Goal: Information Seeking & Learning: Stay updated

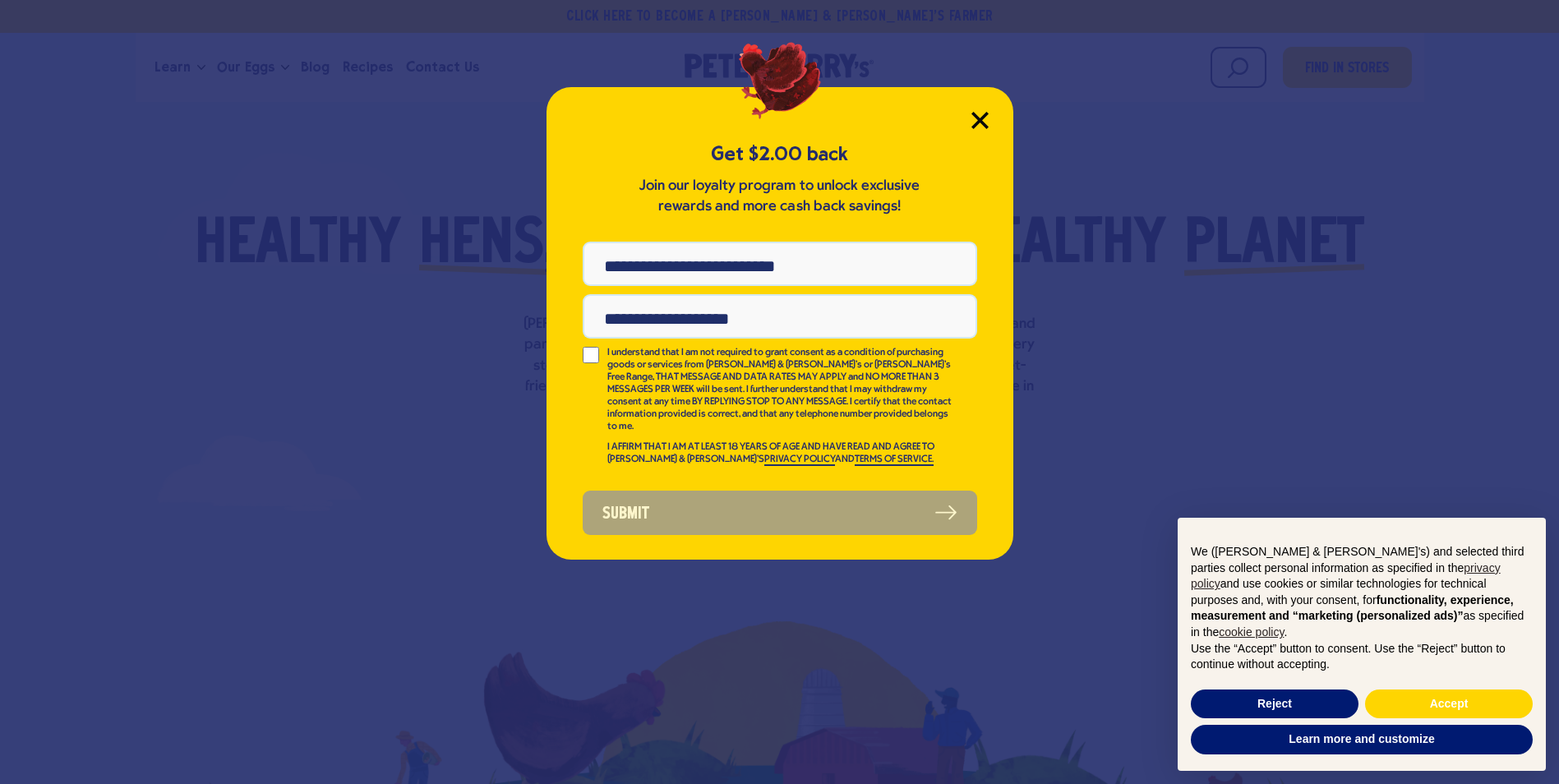
click at [971, 117] on icon "Close Modal" at bounding box center [979, 119] width 15 height 15
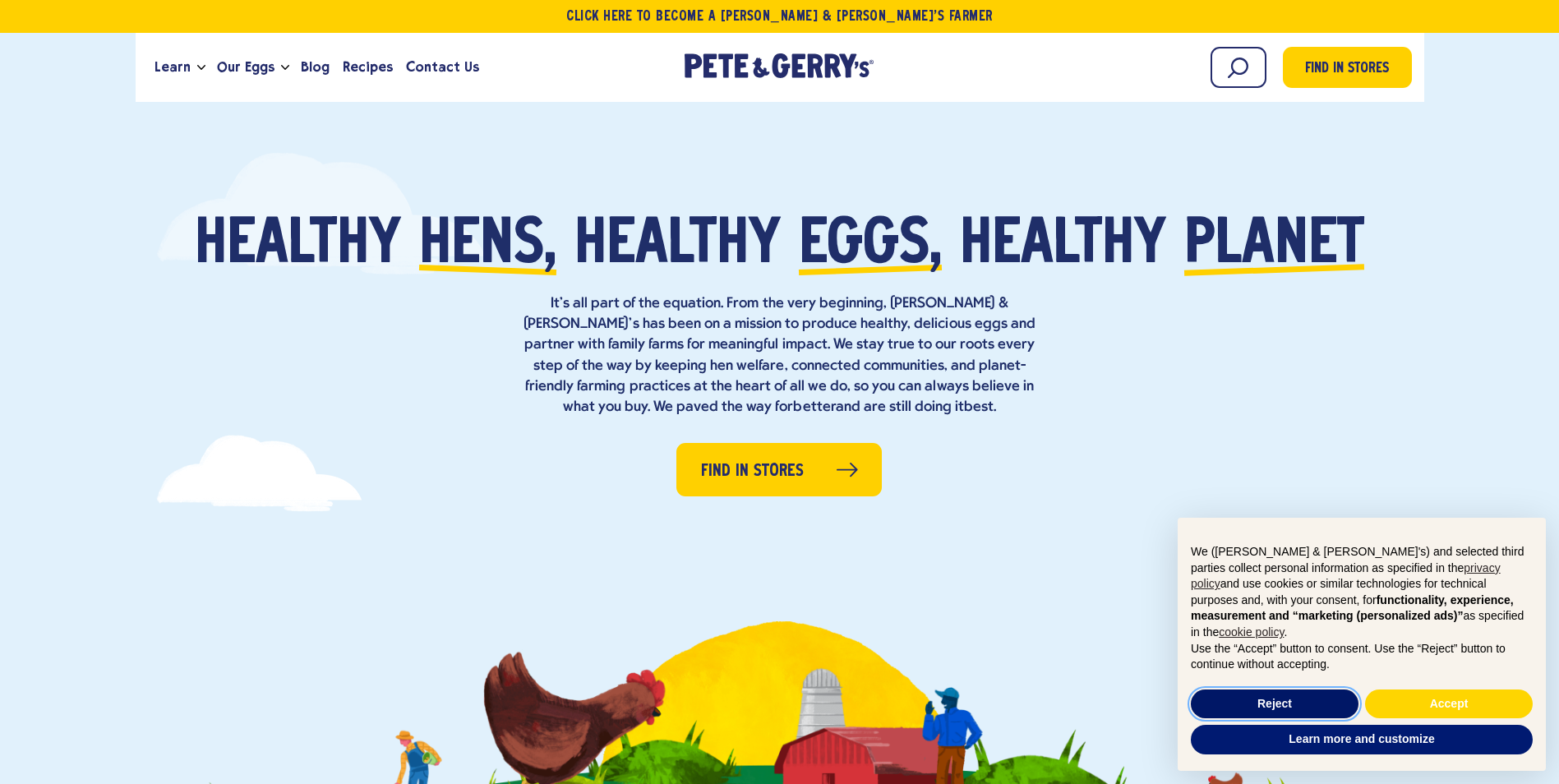
click at [971, 516] on button "Reject" at bounding box center [1274, 704] width 168 height 30
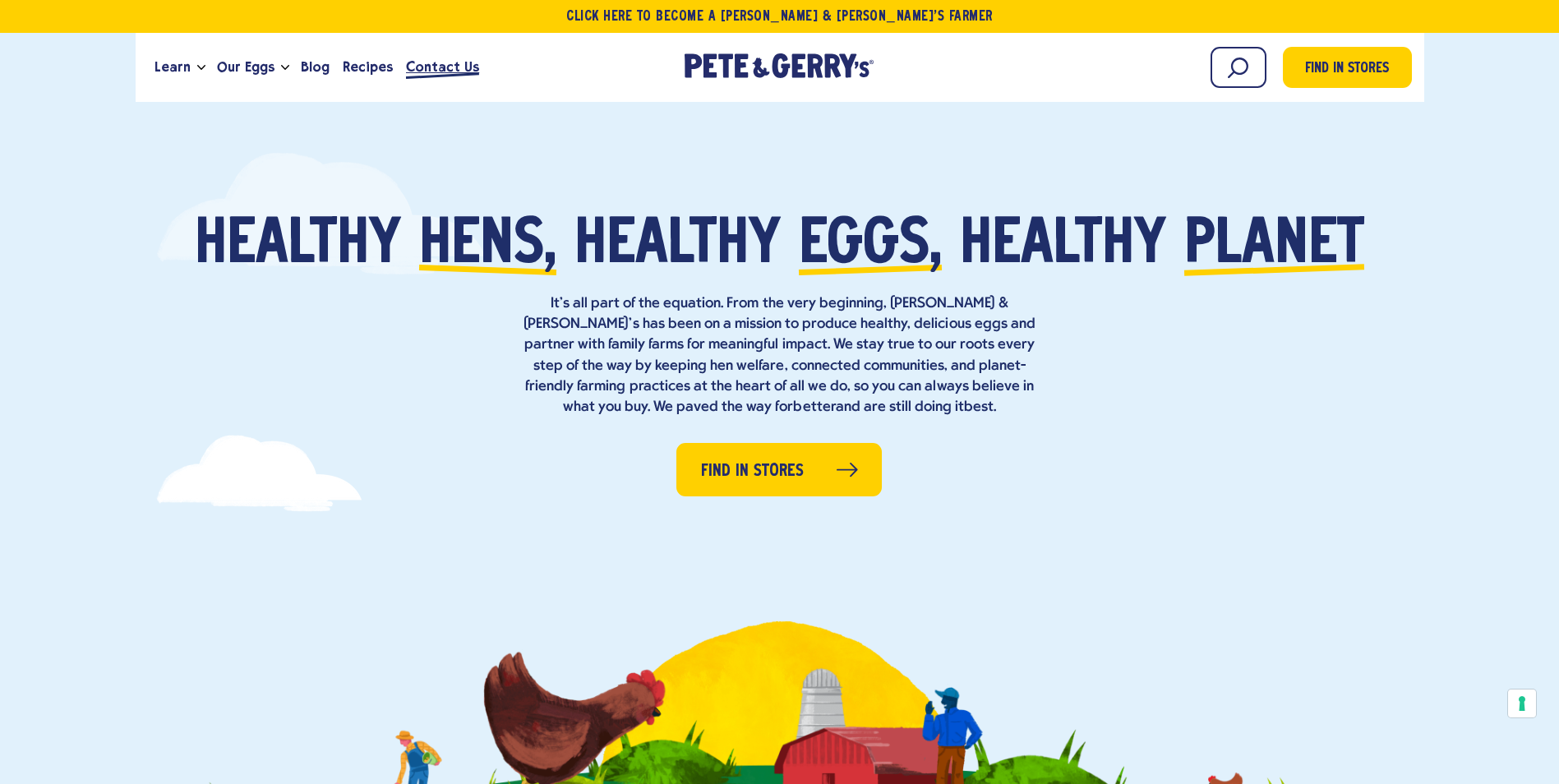
click at [407, 67] on span "Contact Us" at bounding box center [442, 67] width 73 height 20
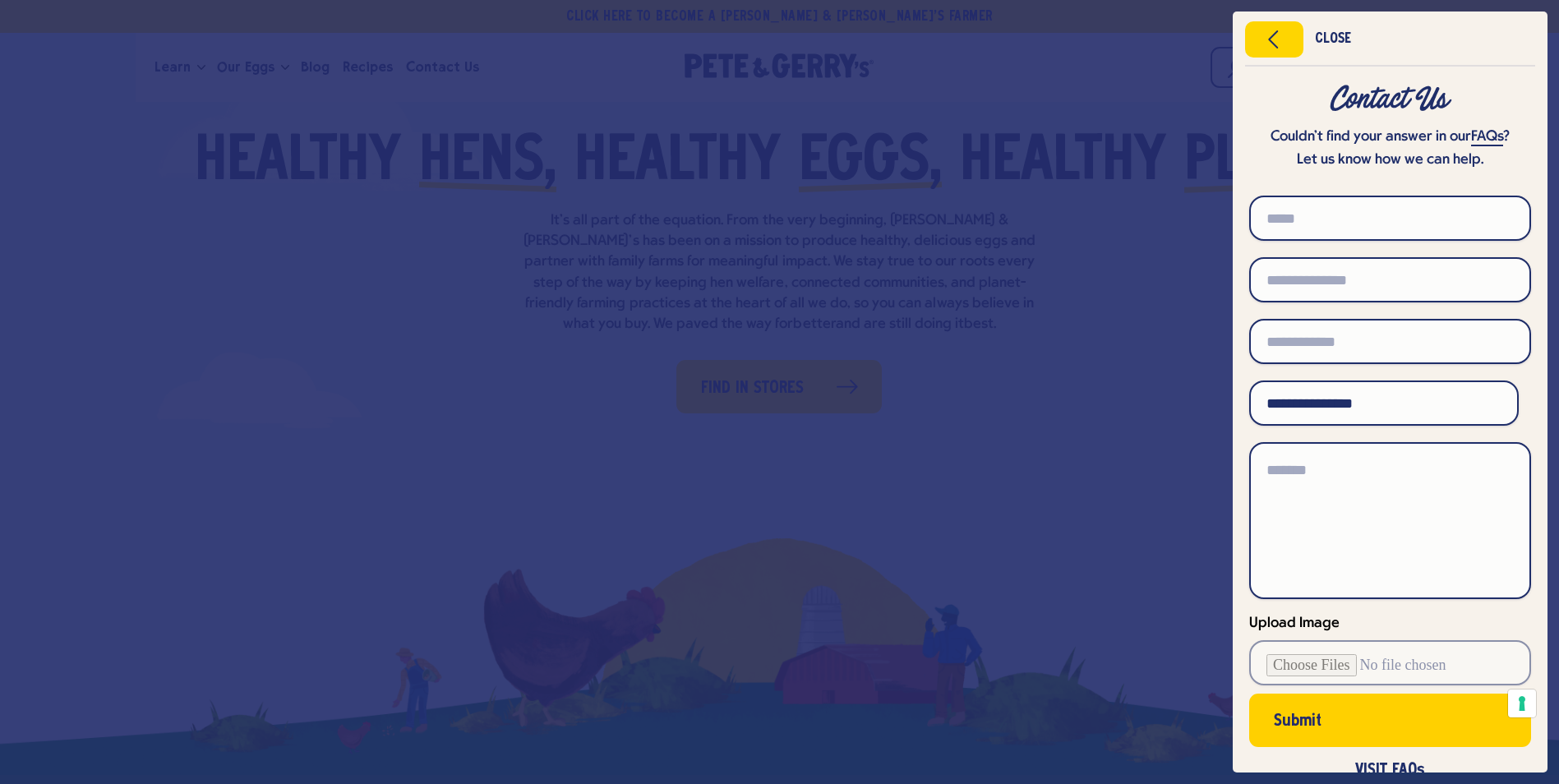
scroll to position [83, 0]
click at [971, 47] on icon "Close menu" at bounding box center [1274, 40] width 42 height 25
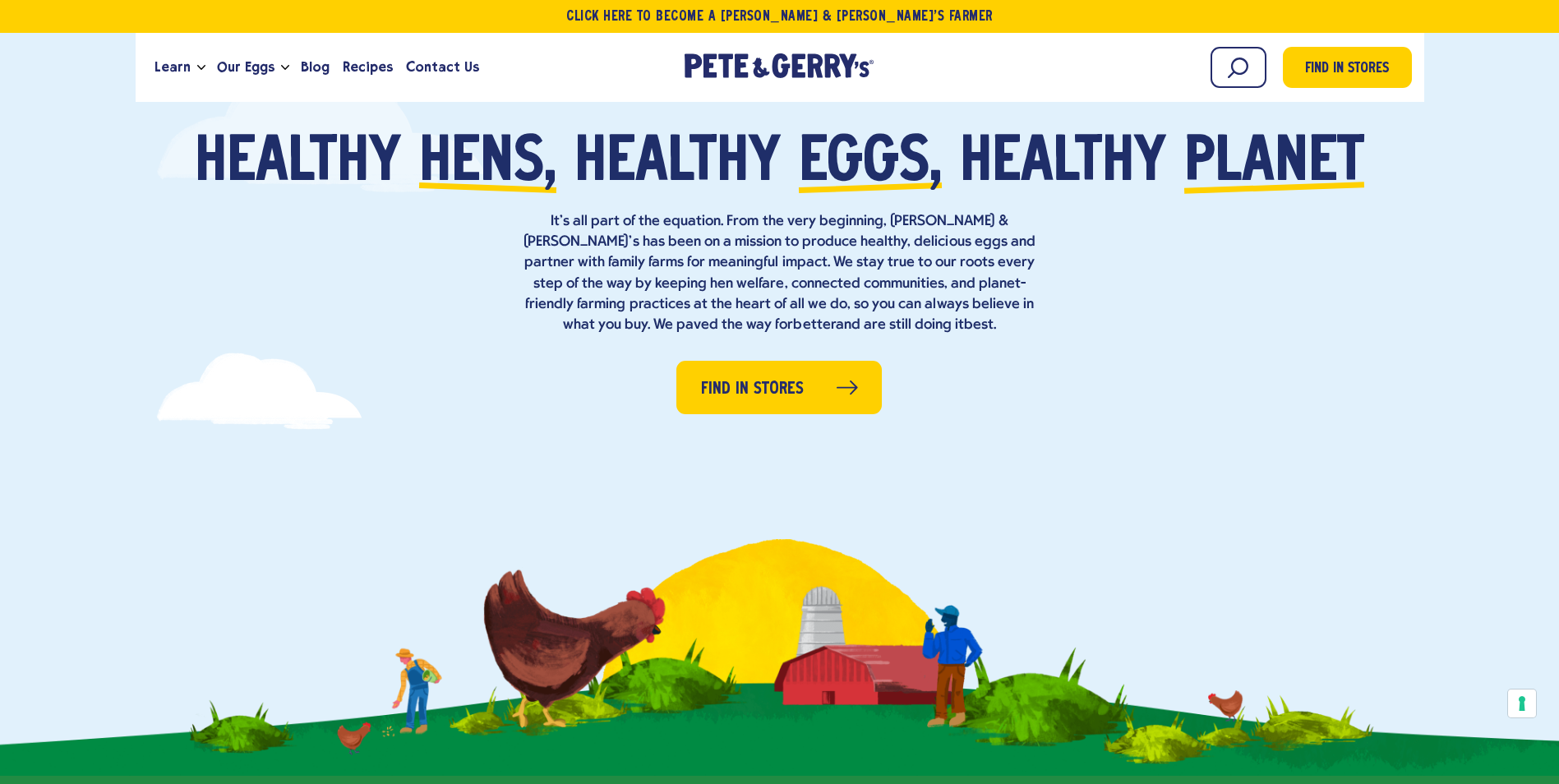
scroll to position [0, 0]
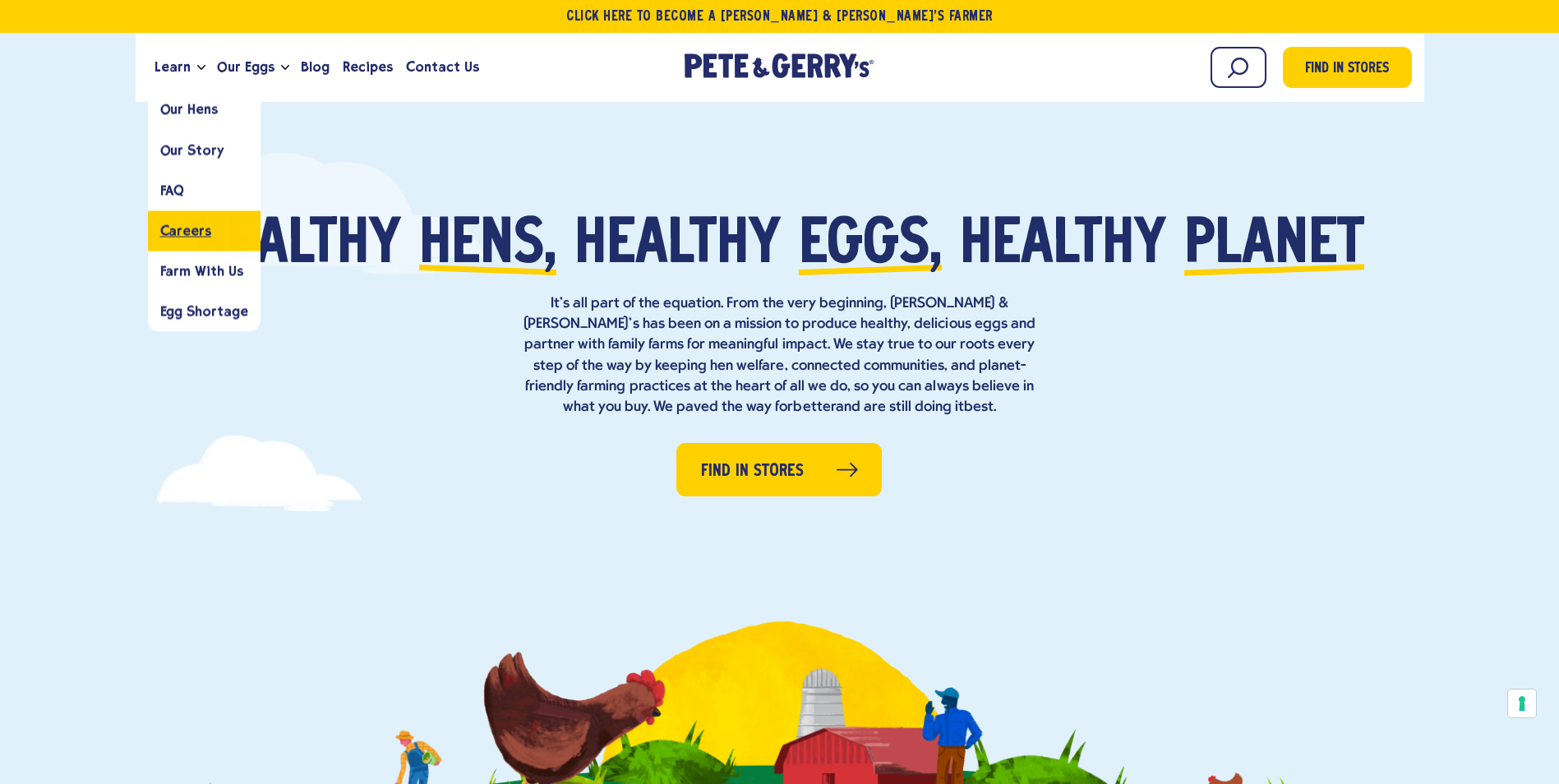
click at [173, 228] on span "Careers" at bounding box center [185, 231] width 51 height 16
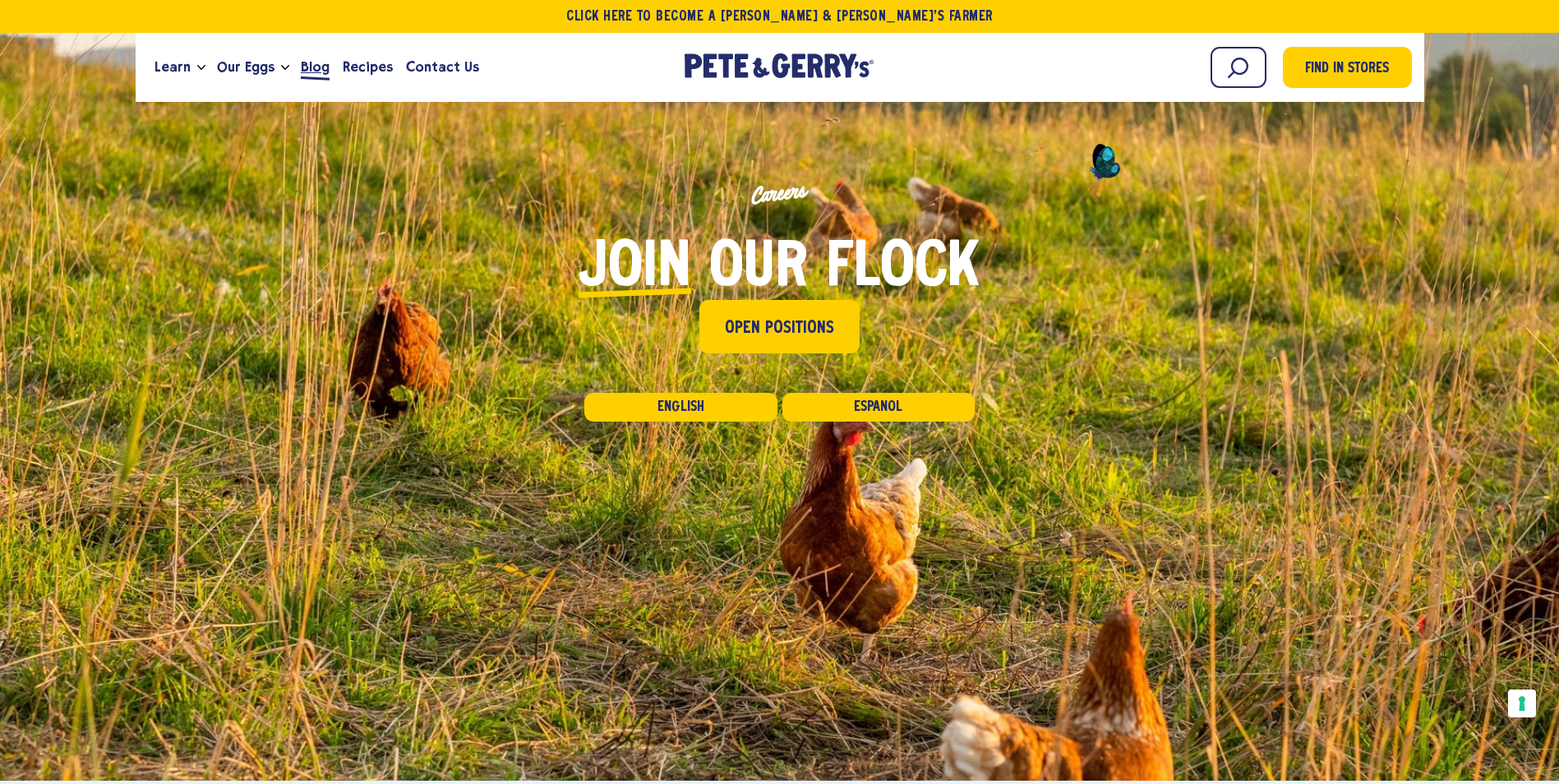
click at [312, 66] on span "Blog" at bounding box center [314, 67] width 29 height 20
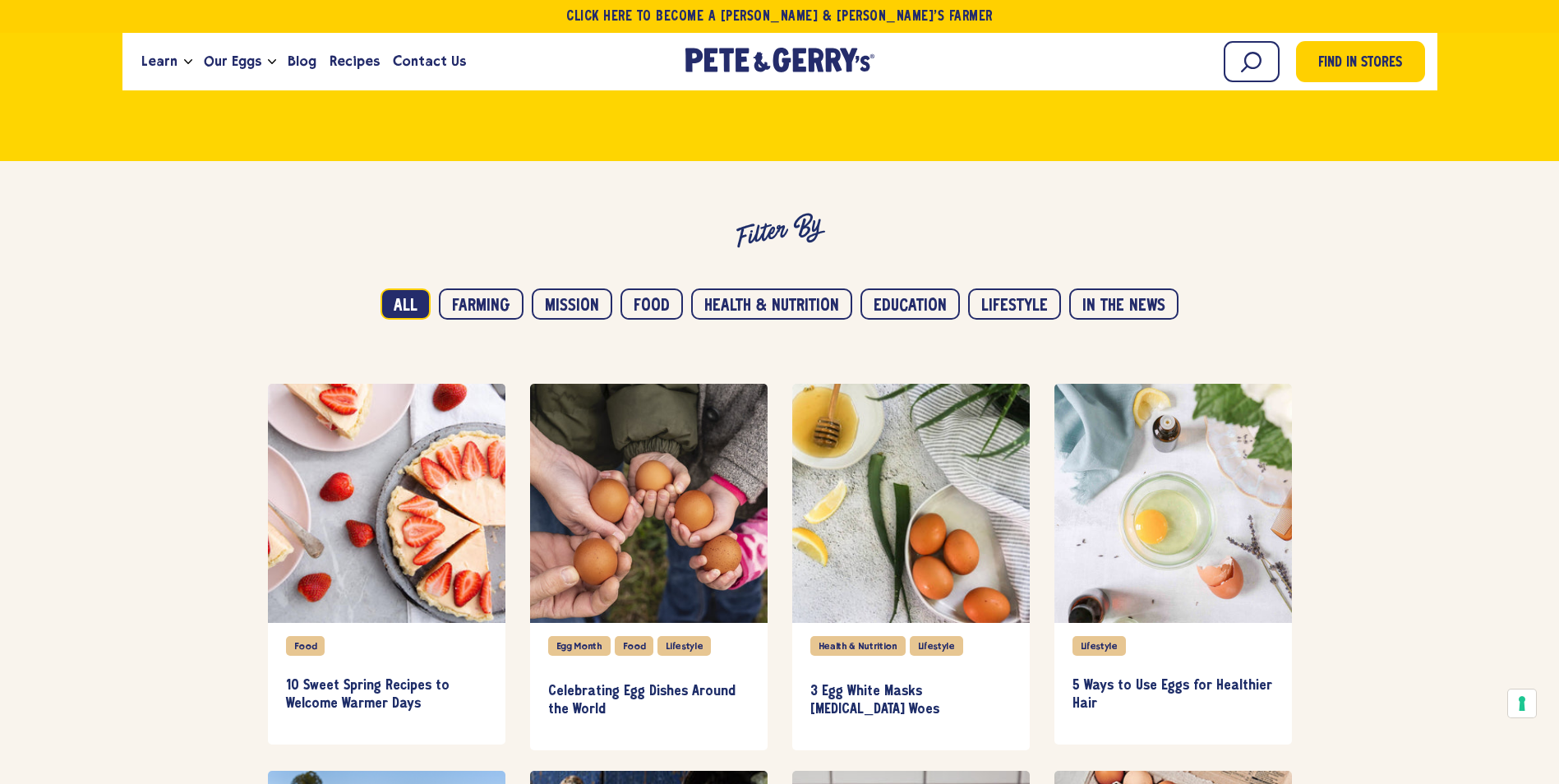
scroll to position [986, 0]
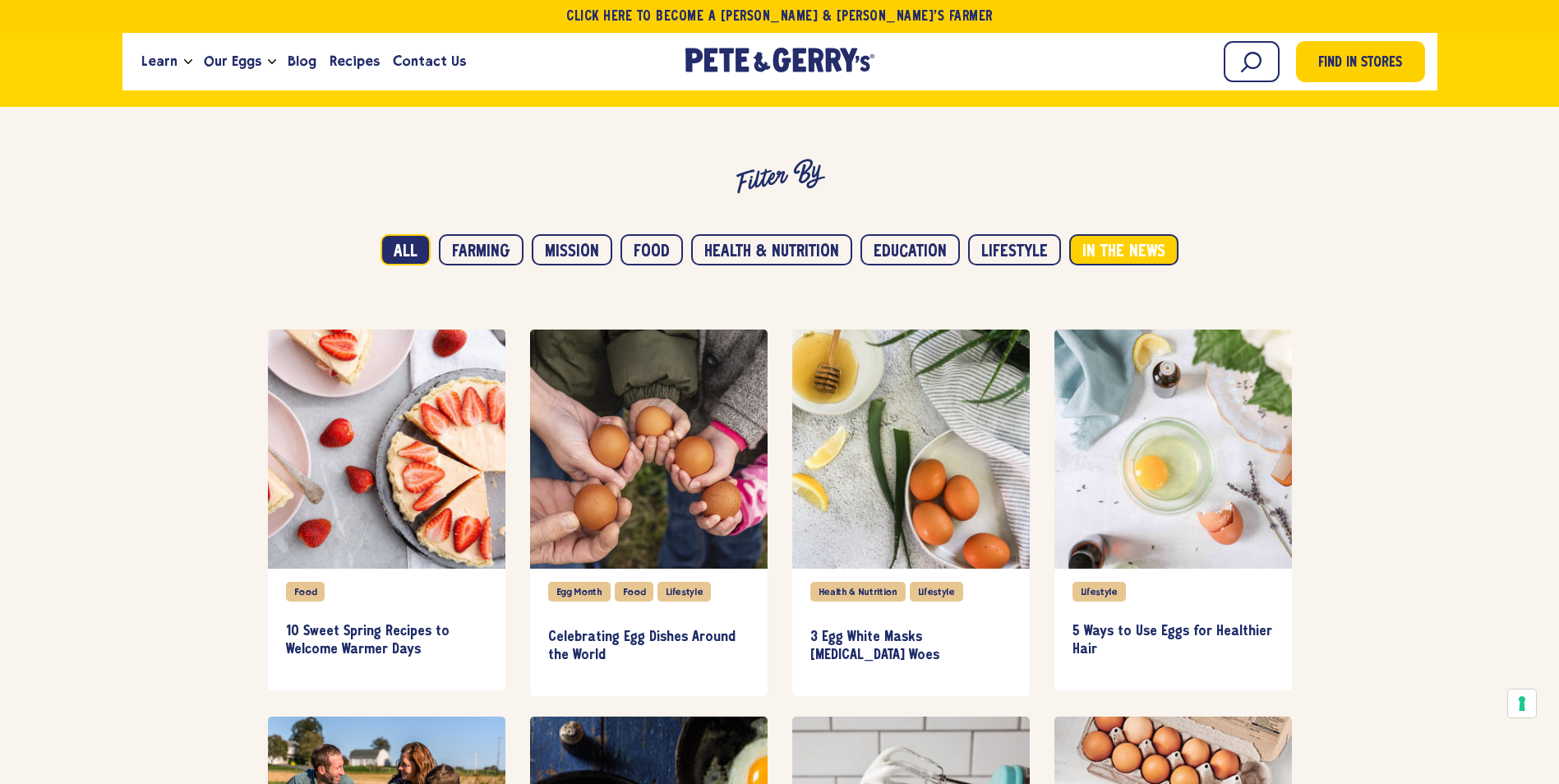
click at [1100, 255] on button "In the news" at bounding box center [1123, 250] width 109 height 32
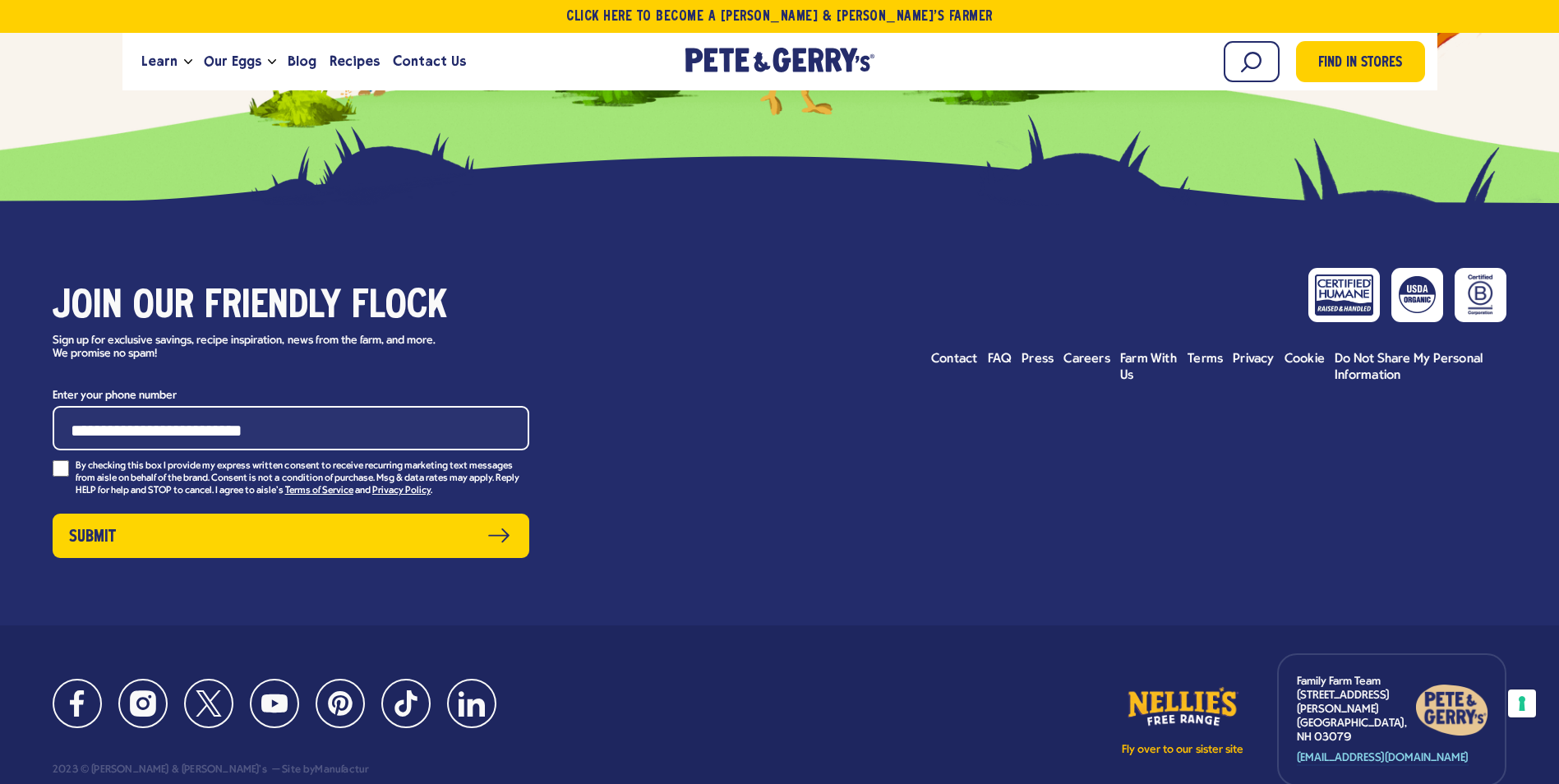
scroll to position [3104, 0]
